Goal: Information Seeking & Learning: Learn about a topic

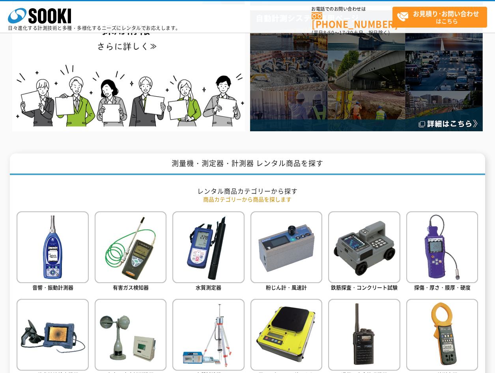
scroll to position [315, 0]
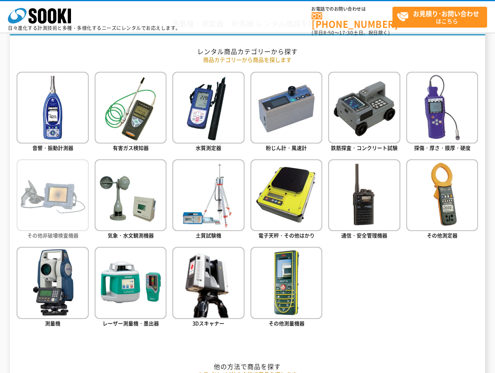
click at [67, 194] on img at bounding box center [53, 195] width 72 height 72
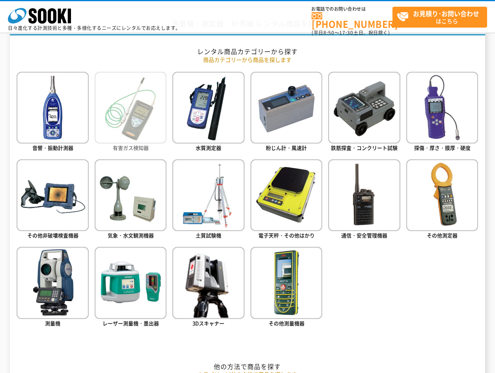
click at [131, 121] on img at bounding box center [131, 108] width 72 height 72
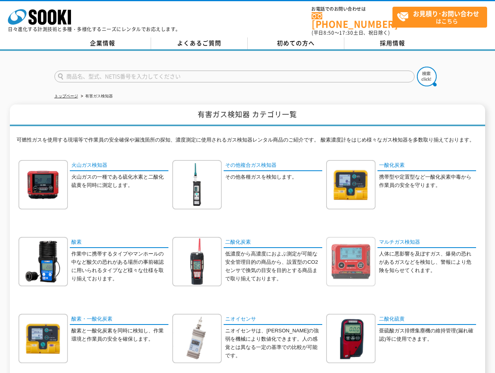
click at [361, 258] on img at bounding box center [350, 261] width 49 height 49
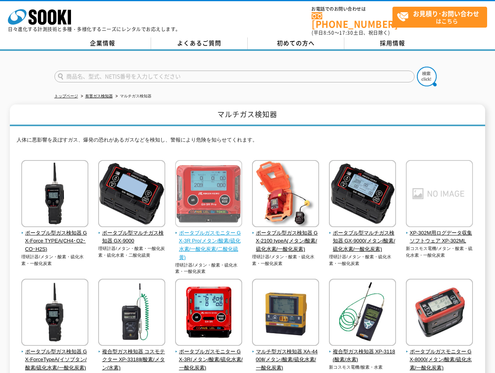
click at [209, 190] on img at bounding box center [208, 194] width 67 height 69
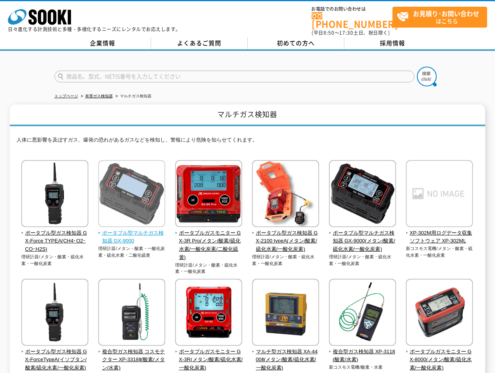
click at [128, 214] on img at bounding box center [131, 194] width 67 height 69
click at [131, 205] on img at bounding box center [131, 194] width 67 height 69
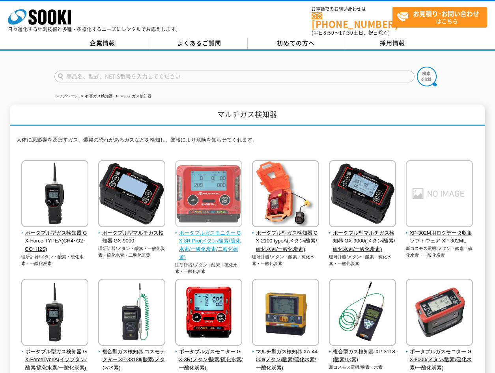
click at [216, 185] on img at bounding box center [208, 194] width 67 height 69
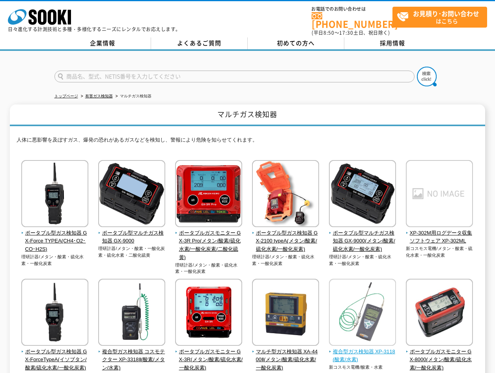
scroll to position [39, 0]
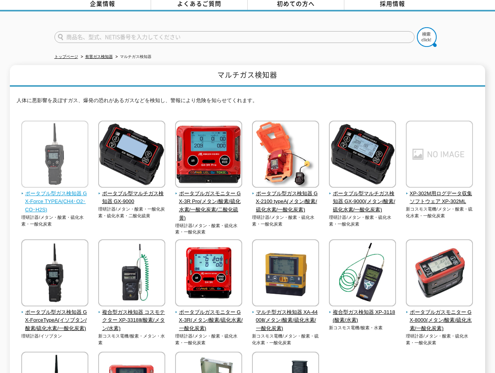
click at [58, 163] on img at bounding box center [54, 155] width 67 height 69
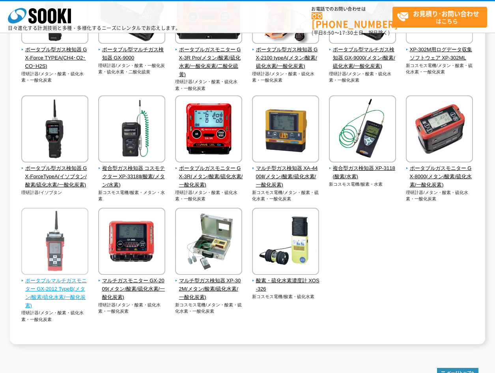
scroll to position [158, 0]
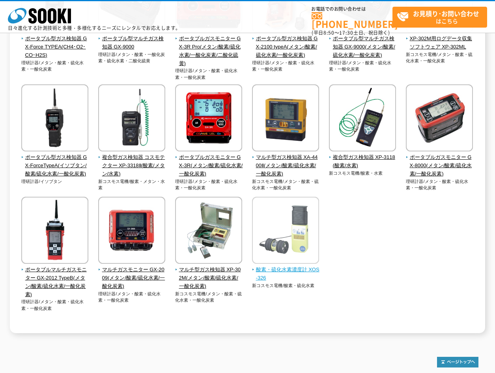
click at [300, 232] on img at bounding box center [285, 231] width 67 height 69
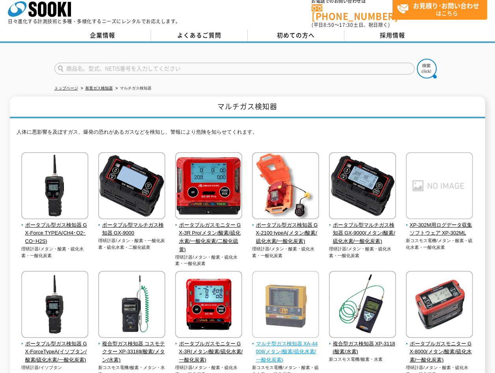
scroll to position [0, 0]
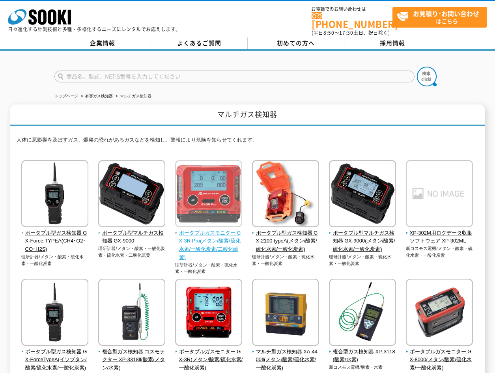
click at [215, 208] on img at bounding box center [208, 194] width 67 height 69
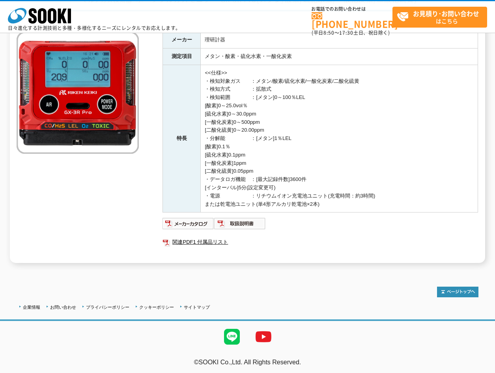
scroll to position [79, 0]
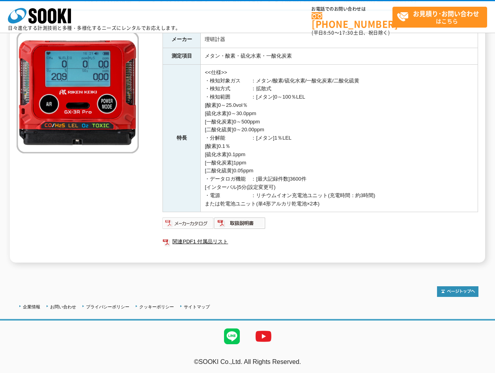
click at [184, 223] on img at bounding box center [188, 223] width 52 height 13
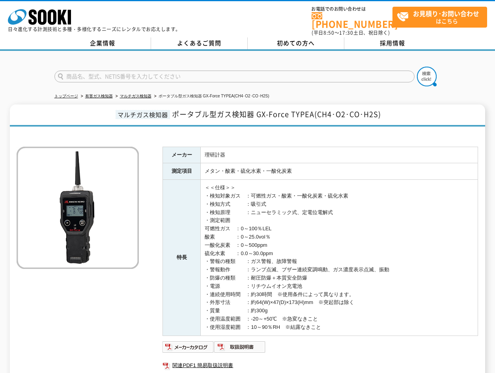
scroll to position [99, 0]
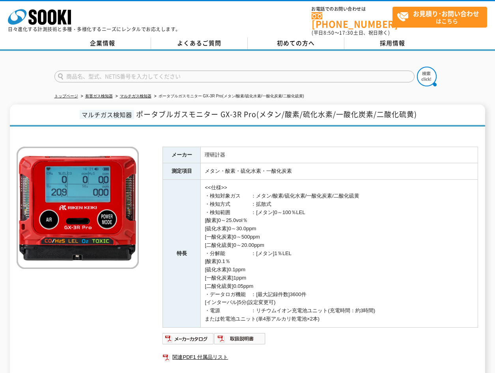
click at [376, 229] on td "<<仕様>> ・検知対象ガス　　：メタン/酸素/硫化水素/一酸化炭素/二酸化硫黄 ・検知方式　　　　：拡散式 ・検知範囲　　　　：[メタン]0～100％LEL…" at bounding box center [339, 254] width 277 height 148
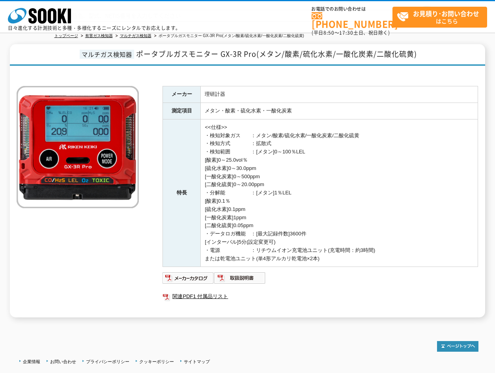
scroll to position [81, 0]
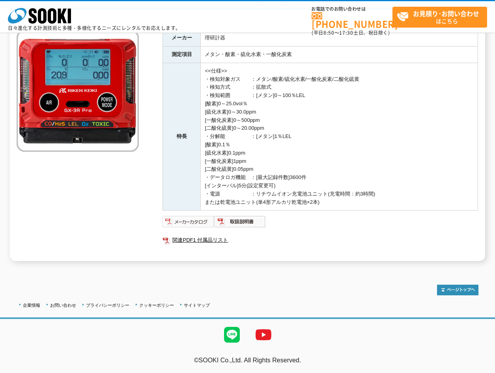
click at [184, 222] on img at bounding box center [188, 221] width 52 height 13
